Goal: Information Seeking & Learning: Understand process/instructions

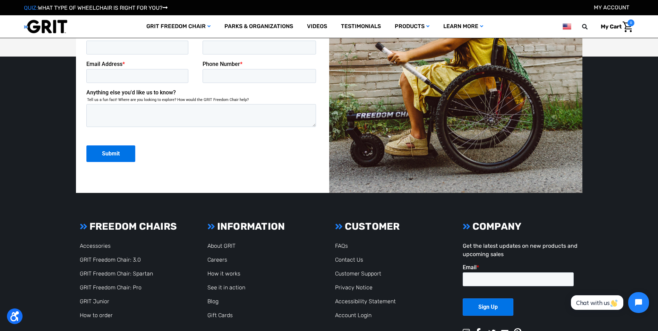
scroll to position [1883, 0]
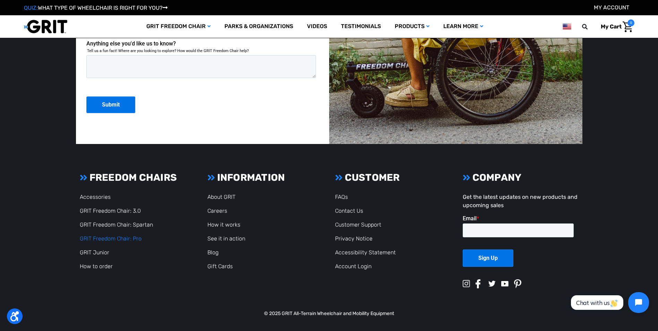
click at [109, 237] on link "GRIT Freedom Chair: Pro" at bounding box center [111, 238] width 62 height 7
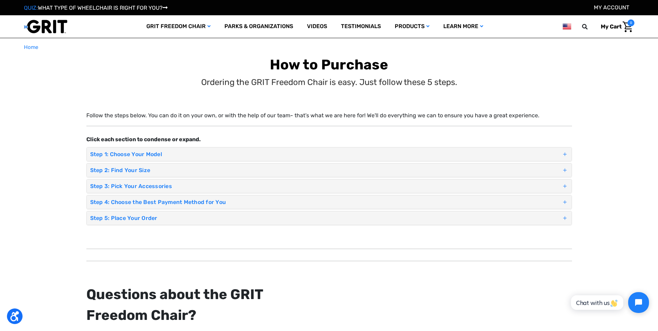
click at [124, 171] on h4 "Step 2: Find Your Size" at bounding box center [325, 170] width 471 height 7
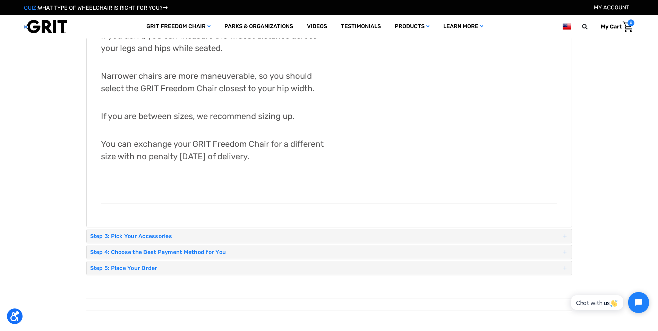
scroll to position [347, 0]
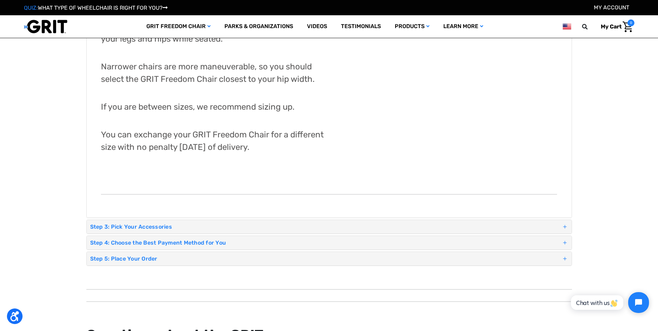
click at [105, 225] on h4 "Step 3: Pick Your Accessories" at bounding box center [325, 226] width 471 height 7
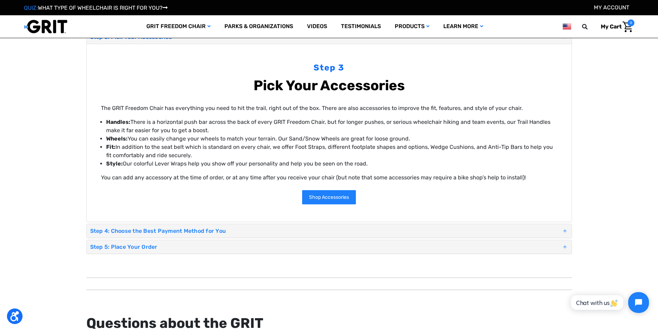
scroll to position [104, 0]
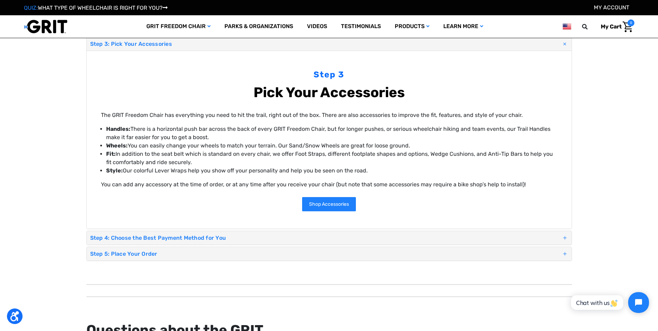
click at [130, 236] on h4 "Step 4: Choose the Best Payment Method for You" at bounding box center [325, 237] width 471 height 7
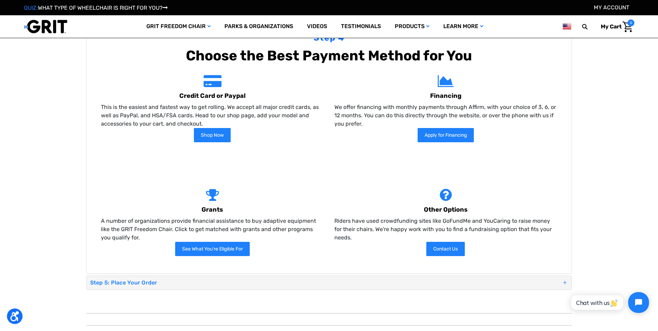
scroll to position [173, 0]
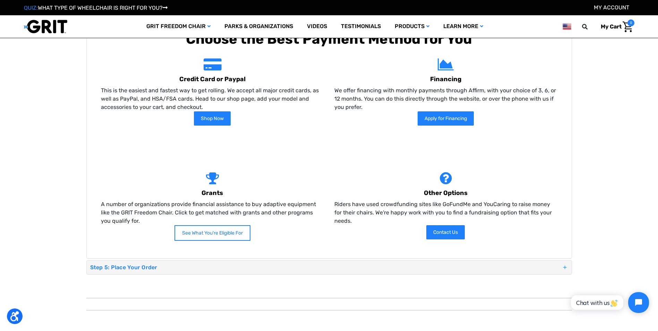
click at [198, 234] on link "See What You're Eligible For" at bounding box center [212, 233] width 76 height 16
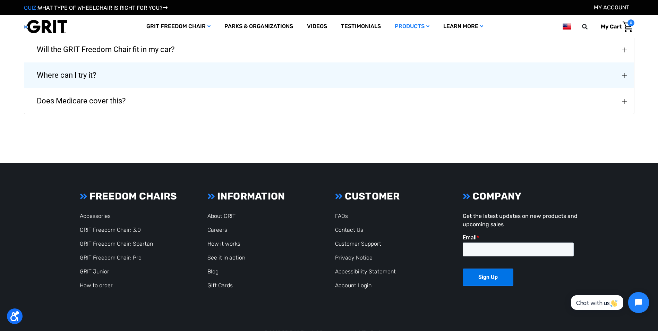
scroll to position [1734, 0]
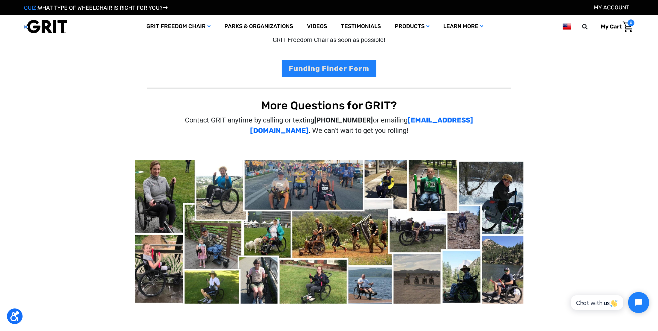
scroll to position [173, 0]
